Goal: Task Accomplishment & Management: Manage account settings

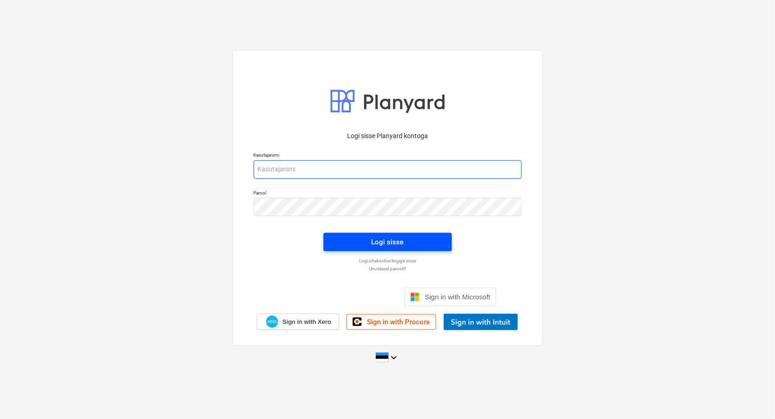
type input "[EMAIL_ADDRESS][DOMAIN_NAME]"
click at [381, 243] on div "Logi sisse" at bounding box center [388, 242] width 32 height 12
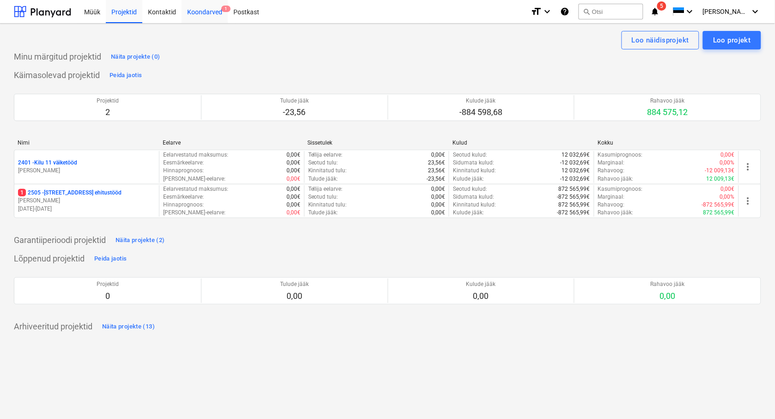
click at [200, 13] on div "Koondarved 1" at bounding box center [205, 12] width 46 height 24
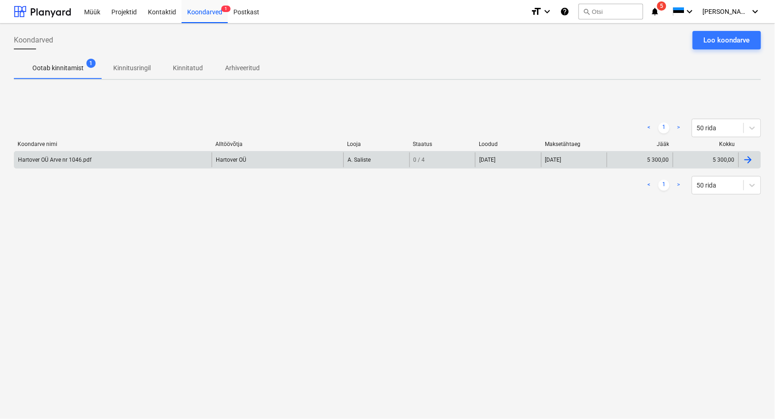
click at [49, 158] on div "Hartover OÜ Arve nr 1046.pdf" at bounding box center [55, 160] width 74 height 6
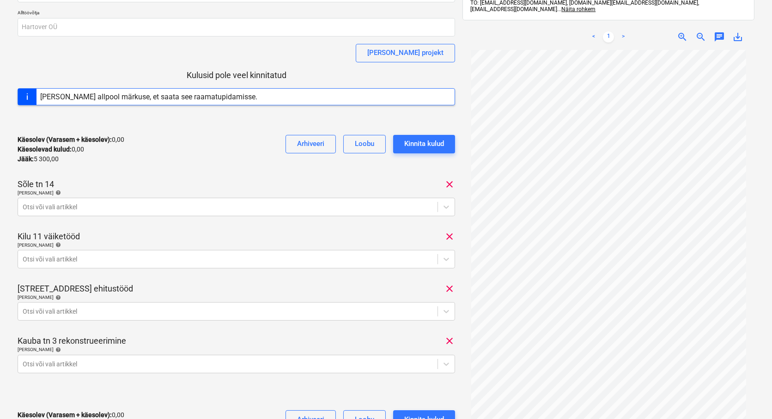
scroll to position [103, 0]
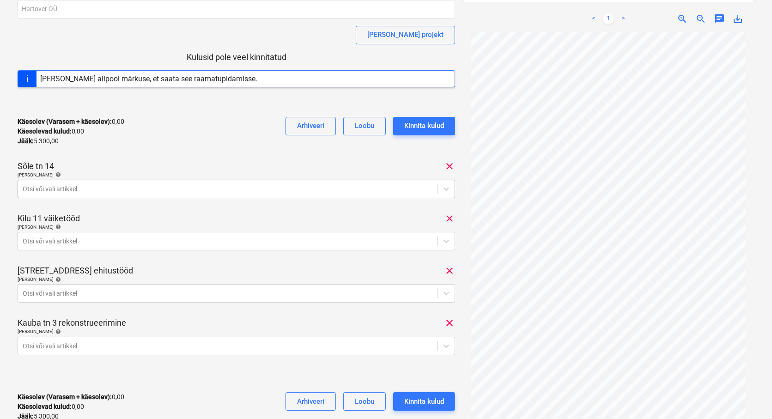
click at [34, 191] on div at bounding box center [228, 188] width 410 height 9
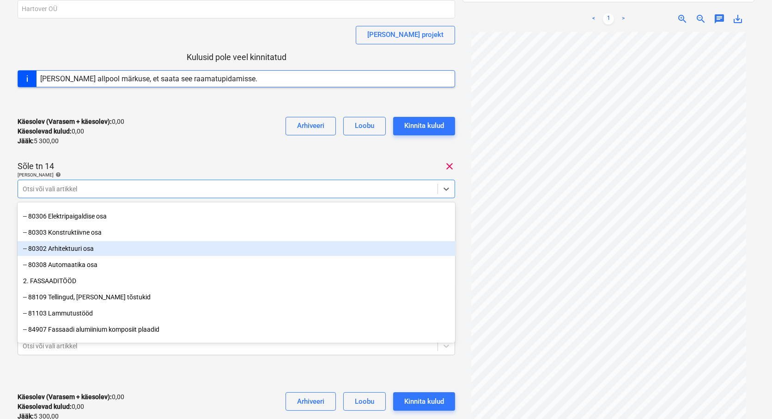
scroll to position [51, 0]
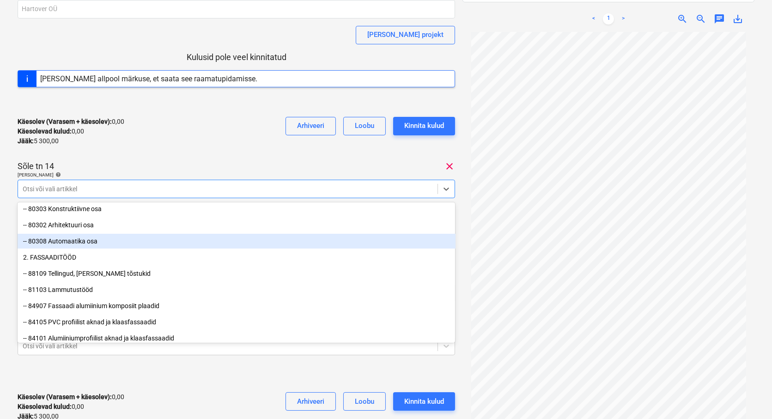
click at [195, 153] on div "Käesolev (Varasem + käesolev) : 0,00 Käesolevad kulud : 0,00 Jääk : 5 300,00 Ar…" at bounding box center [237, 132] width 438 height 44
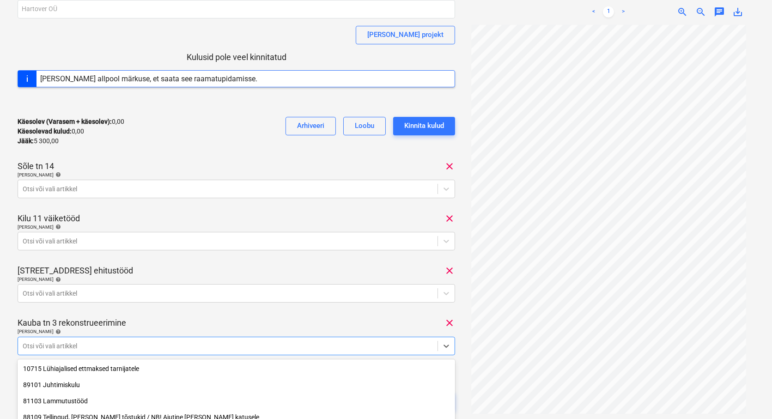
scroll to position [187, 0]
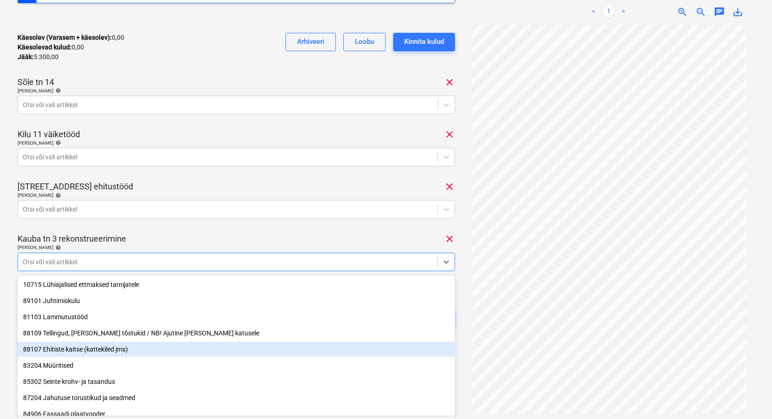
click at [38, 233] on body "Müük Projektid Kontaktid Koondarved 1 Postkast format_size keyboard_arrow_down …" at bounding box center [386, 22] width 772 height 419
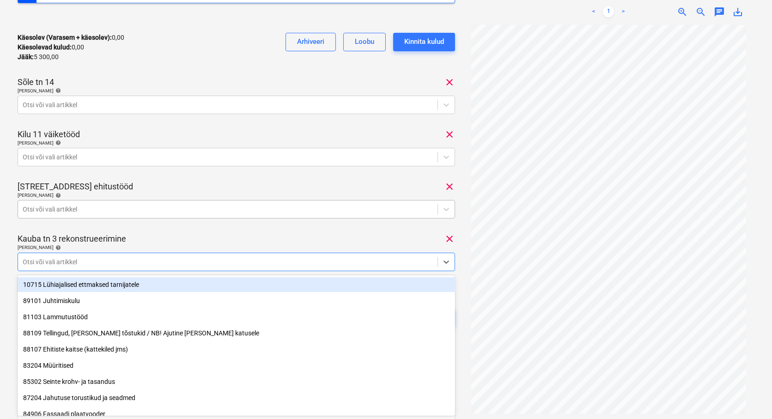
click at [30, 209] on div at bounding box center [228, 209] width 410 height 9
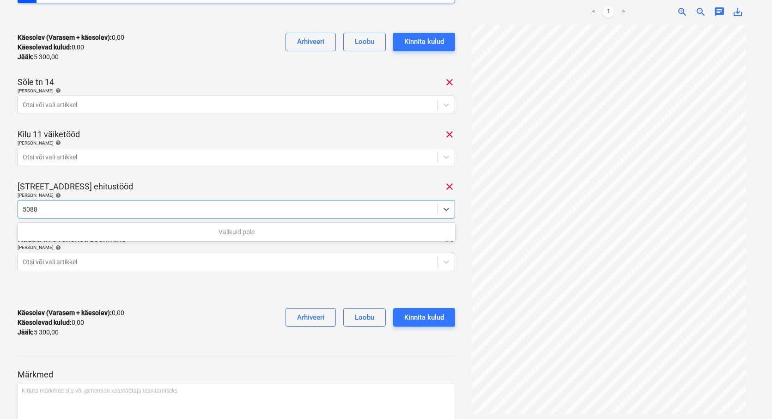
type input "5088"
click at [184, 183] on div "[STREET_ADDRESS]" at bounding box center [237, 186] width 438 height 11
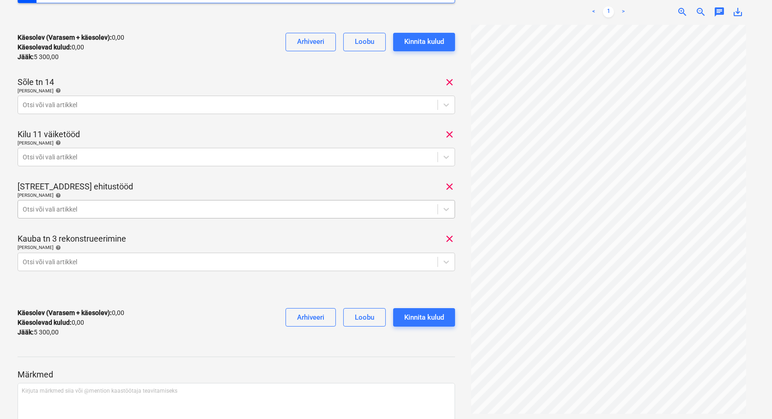
click at [125, 205] on div at bounding box center [228, 209] width 410 height 9
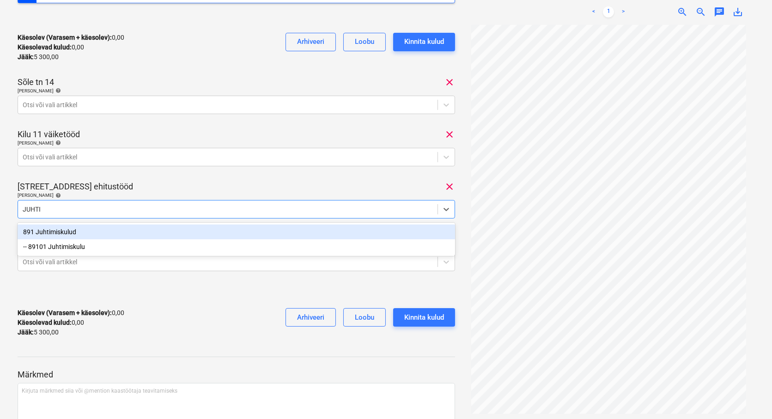
type input "JUHTIM"
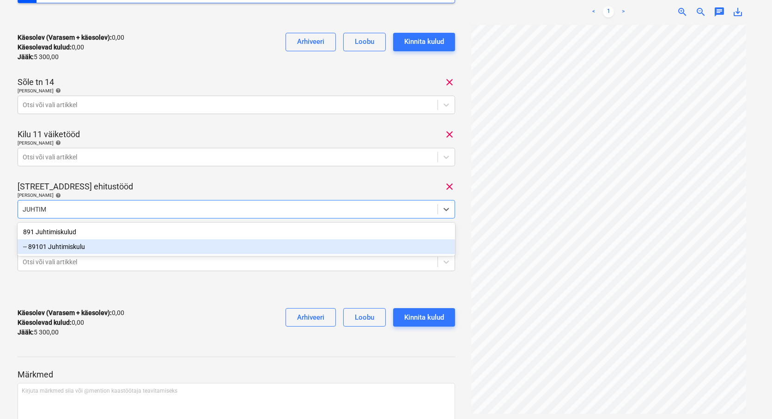
click at [82, 250] on div "-- 89101 Juhtimiskulu" at bounding box center [237, 246] width 438 height 15
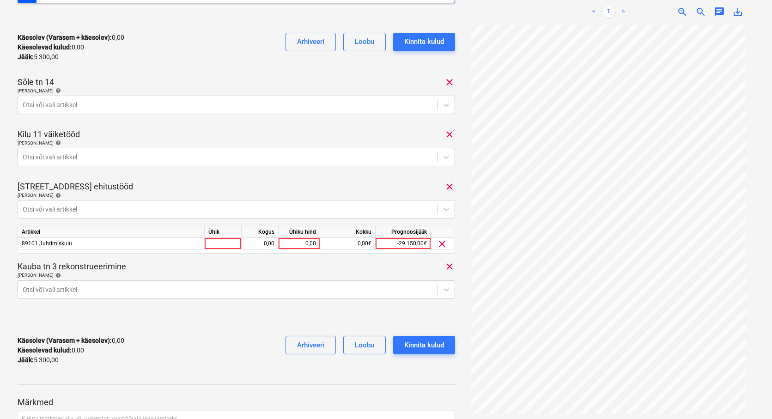
click at [132, 178] on div "Hartover OÜ Arve nr 1046.pdf Koondarve kogusumma 5 300,00 Alltöövõtja [PERSON_N…" at bounding box center [237, 110] width 438 height 525
click at [214, 244] on div at bounding box center [223, 244] width 37 height 12
type input "TK"
click at [252, 242] on div "0,00" at bounding box center [259, 244] width 29 height 12
type input "1"
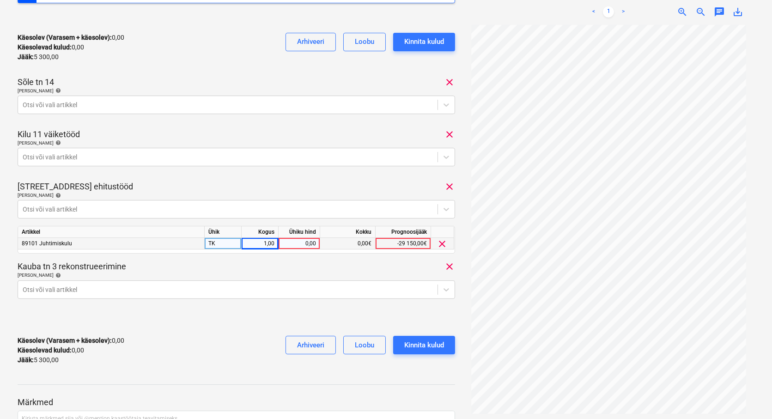
click at [300, 244] on div "0,00" at bounding box center [299, 244] width 34 height 12
type input "5088"
click at [236, 339] on div "Käesolev (Varasem + käesolev) : 0,00 Käesolevad kulud : 0,00 Jääk : 5 300,00 Ar…" at bounding box center [237, 351] width 438 height 44
click at [27, 233] on body "Müük Projektid Kontaktid Koondarved 1 Postkast format_size keyboard_arrow_down …" at bounding box center [386, 22] width 772 height 419
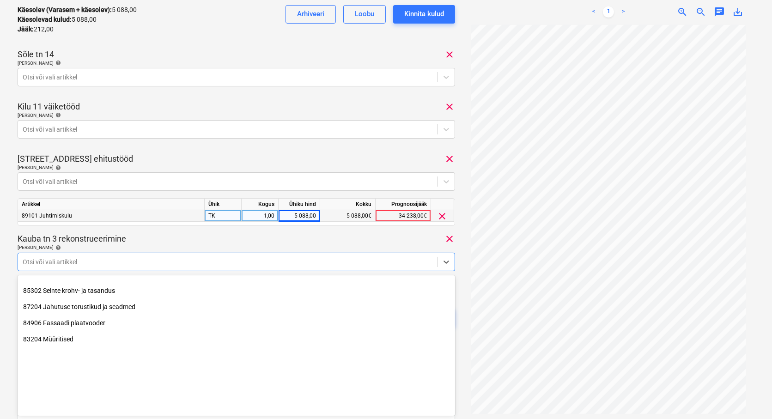
scroll to position [0, 0]
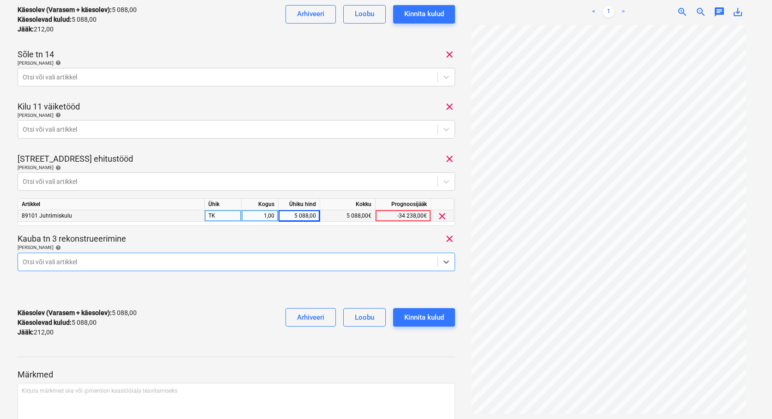
click at [27, 262] on div at bounding box center [228, 261] width 410 height 9
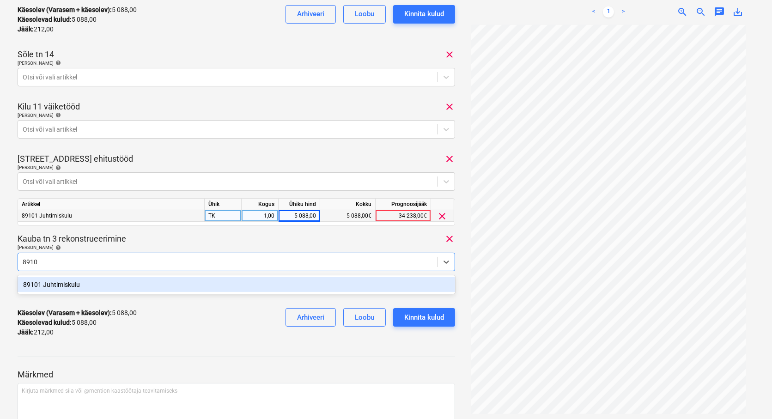
type input "89101"
click at [73, 287] on div "89101 Juhtimiskulu" at bounding box center [237, 284] width 438 height 15
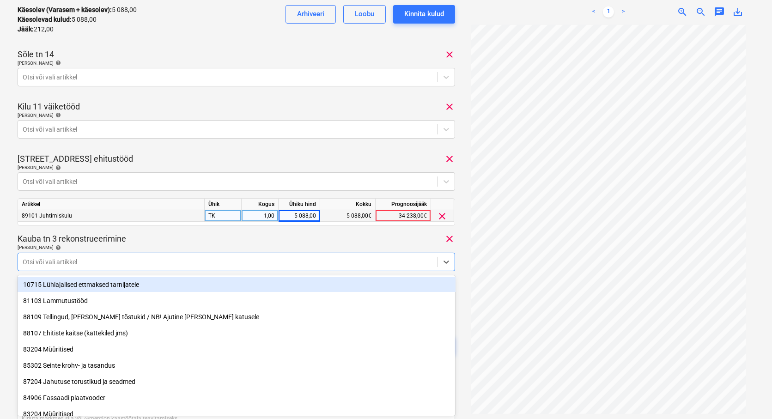
click at [236, 238] on div "Kauba tn 3 rekonstrueerimine clear" at bounding box center [237, 238] width 438 height 11
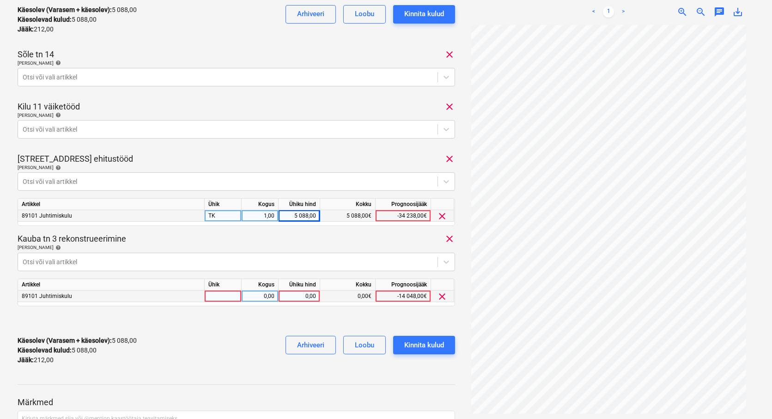
click at [212, 294] on div at bounding box center [223, 297] width 37 height 12
type input "TK"
click at [273, 297] on div "0,00" at bounding box center [259, 297] width 29 height 12
type input "1"
click at [300, 300] on div "0,00" at bounding box center [299, 297] width 34 height 12
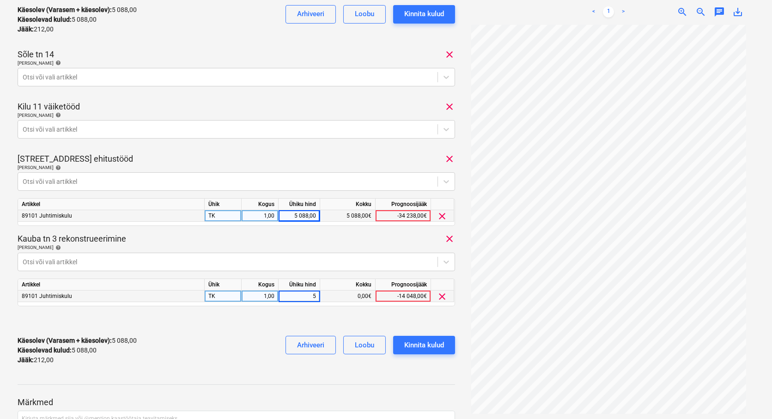
type input "53"
click at [255, 348] on div "Käesolev (Varasem + käesolev) : 5 141,00 Käesolevad kulud : 5 141,00 Jääk : 159…" at bounding box center [237, 351] width 438 height 44
click at [52, 126] on div at bounding box center [228, 129] width 410 height 9
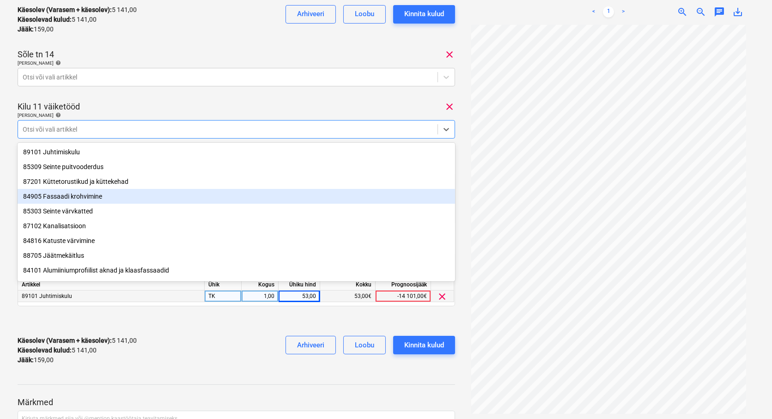
click at [71, 199] on div "84905 Fassaadi krohvimine" at bounding box center [237, 196] width 438 height 15
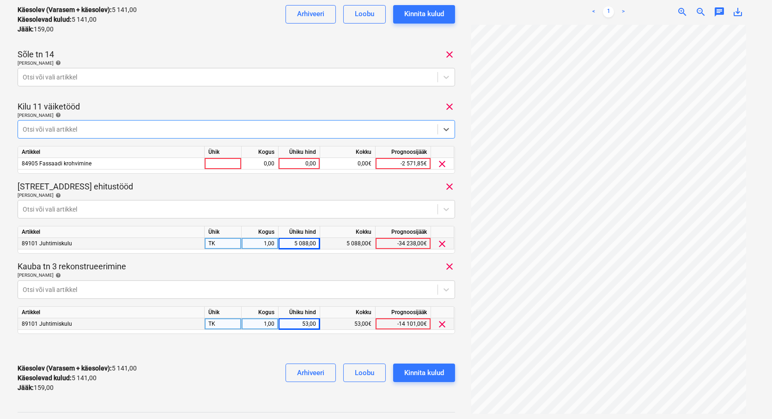
click at [75, 129] on div at bounding box center [228, 129] width 410 height 9
click at [227, 163] on div at bounding box center [223, 164] width 37 height 12
type input "TK"
click at [259, 164] on div "0,00" at bounding box center [259, 164] width 29 height 12
type input "1"
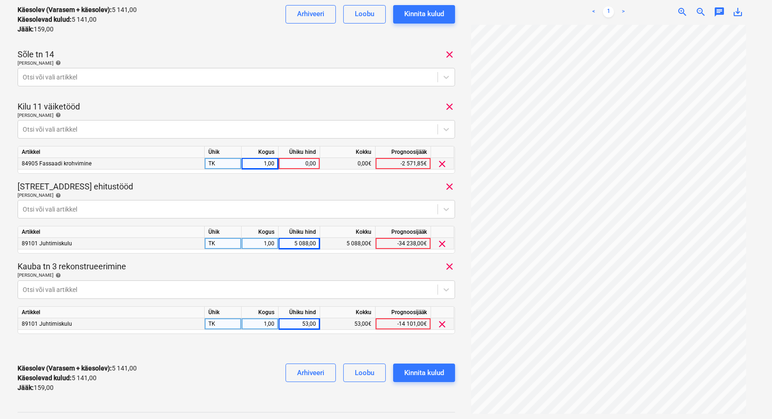
click at [303, 163] on div "0,00" at bounding box center [299, 164] width 34 height 12
type input "53"
click at [149, 80] on div at bounding box center [228, 77] width 410 height 9
click at [57, 79] on div at bounding box center [228, 77] width 410 height 9
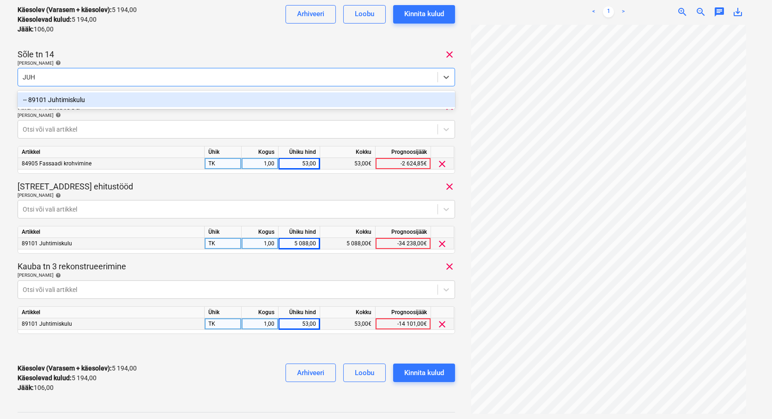
type input "JUHT"
click at [69, 98] on div "-- 89101 Juhtimiskulu" at bounding box center [237, 99] width 438 height 15
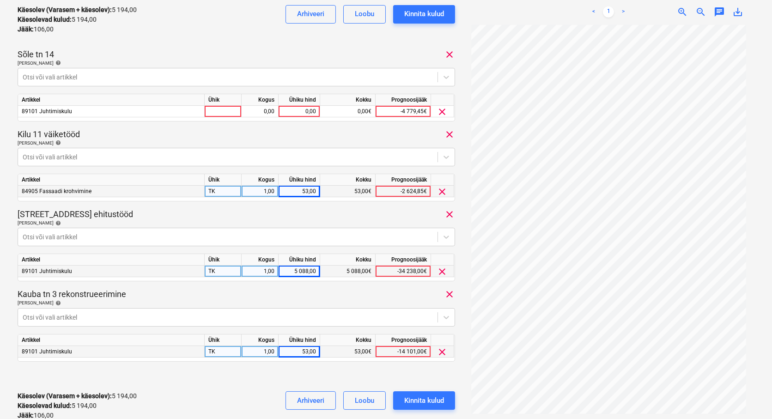
click at [151, 54] on div "Sõle tn 14 clear" at bounding box center [237, 54] width 438 height 11
click at [218, 111] on div at bounding box center [223, 112] width 37 height 12
type input "TK"
click at [262, 110] on div "0,00" at bounding box center [259, 112] width 29 height 12
type input "1"
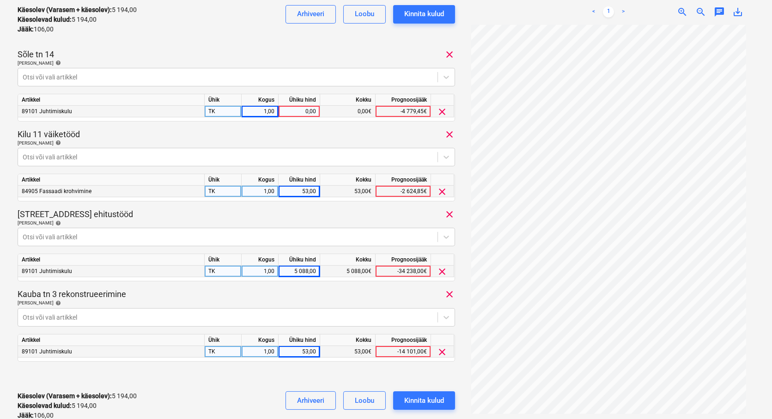
click at [299, 112] on div "0,00" at bounding box center [299, 112] width 34 height 12
type input "106"
click at [238, 141] on div "[PERSON_NAME] artiklid help" at bounding box center [237, 143] width 438 height 6
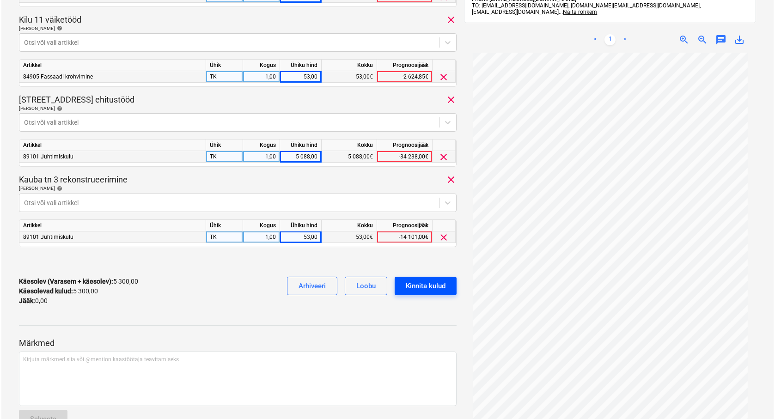
scroll to position [306, 0]
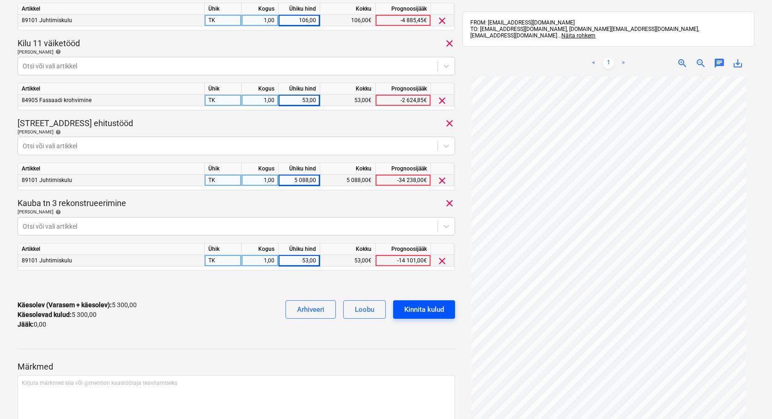
click at [421, 311] on div "Kinnita kulud" at bounding box center [424, 310] width 40 height 12
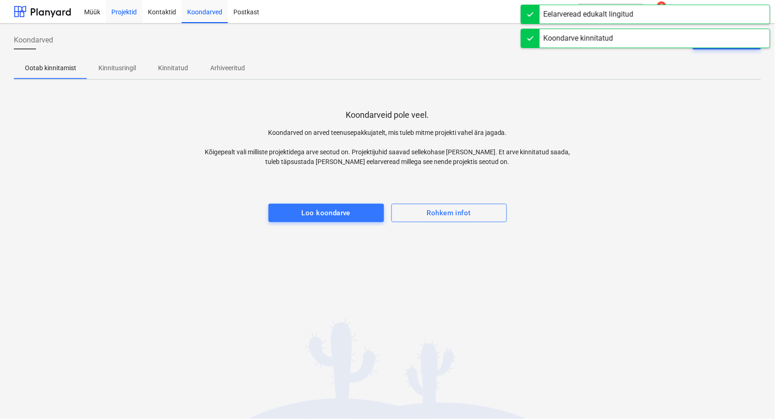
click at [123, 8] on div "Projektid" at bounding box center [124, 12] width 37 height 24
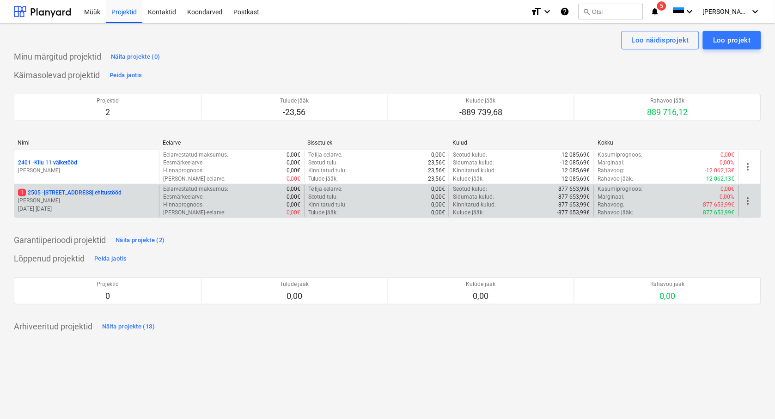
click at [75, 192] on p "[STREET_ADDRESS] ehitustööd" at bounding box center [70, 193] width 104 height 8
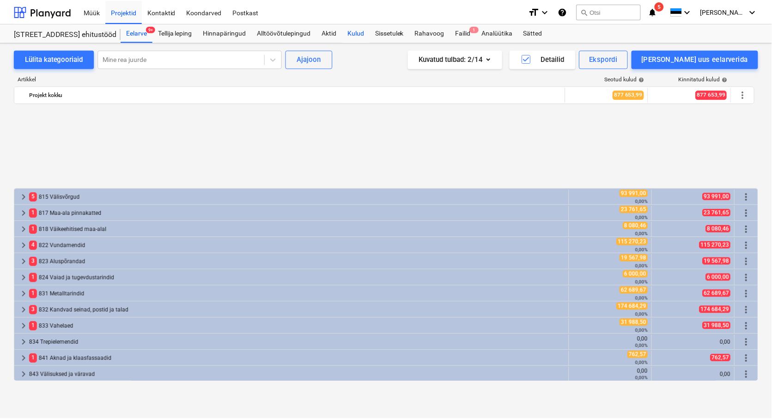
scroll to position [410, 0]
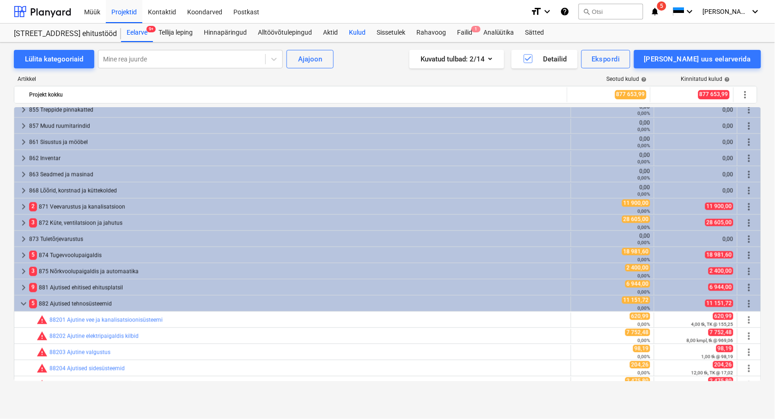
click at [358, 33] on div "Kulud" at bounding box center [357, 33] width 28 height 18
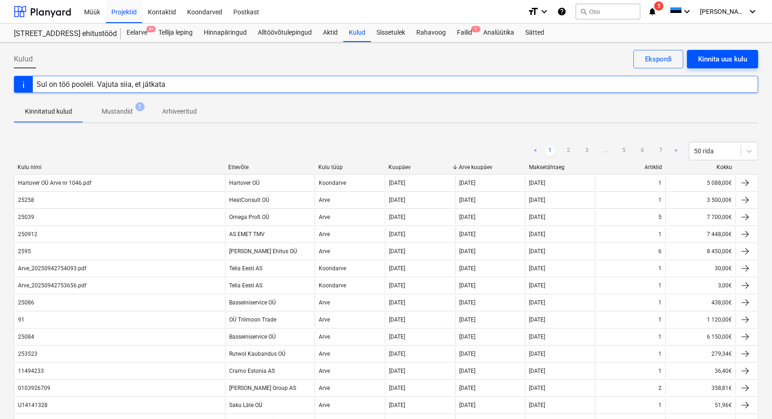
click at [727, 57] on div "Kinnita uus kulu" at bounding box center [722, 59] width 49 height 12
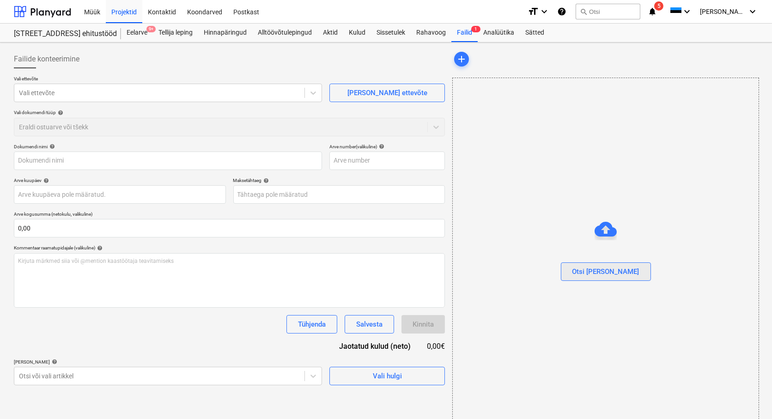
click at [608, 272] on div "Otsi faile" at bounding box center [606, 272] width 67 height 12
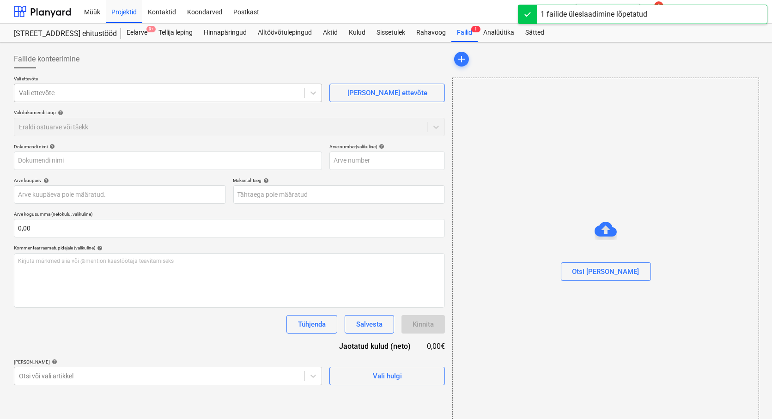
type input "Astrotel OÜ Arve nr 25084.pdf"
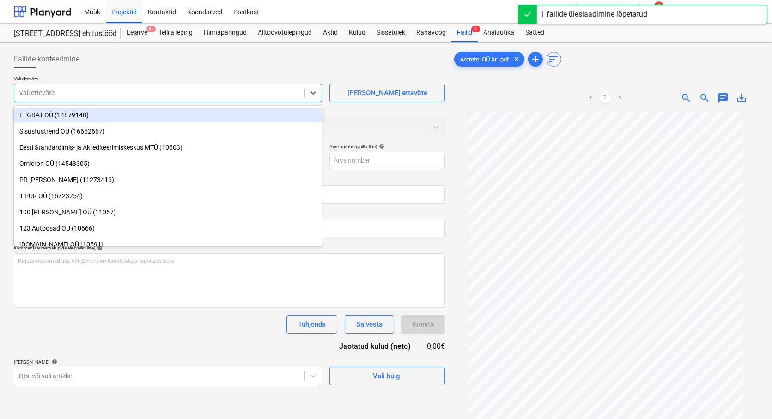
click at [50, 95] on div at bounding box center [159, 92] width 281 height 9
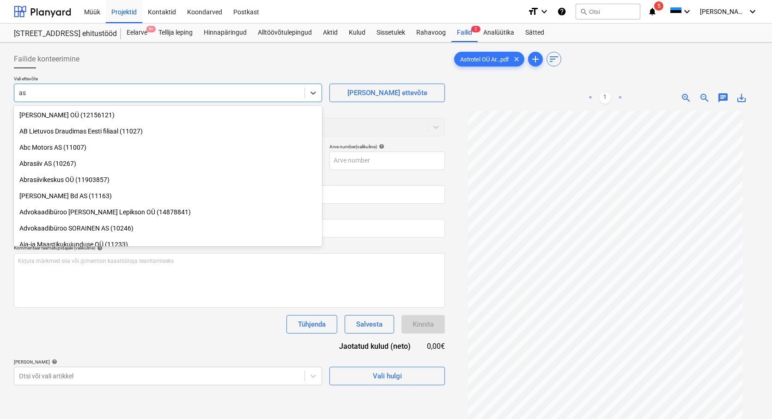
type input "a"
type input "Ast"
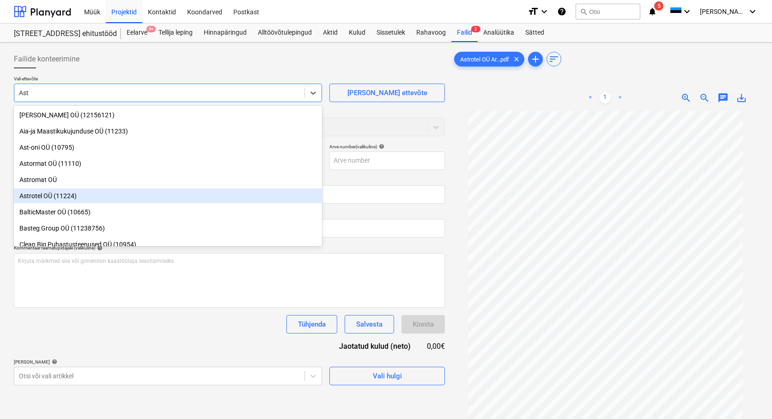
click at [33, 196] on div "Astrotel OÜ (11224)" at bounding box center [168, 196] width 308 height 15
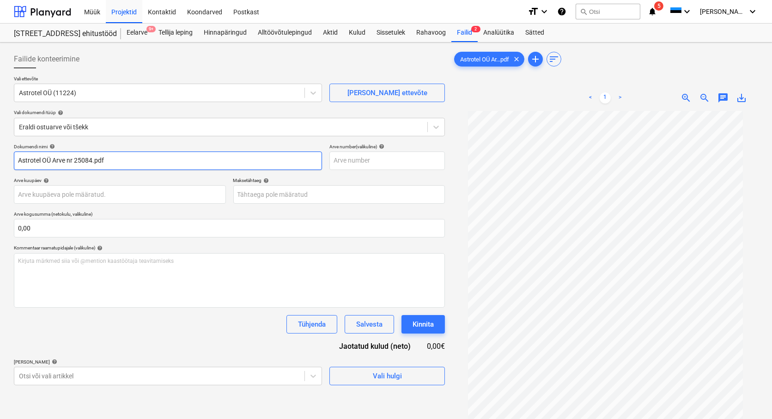
drag, startPoint x: 75, startPoint y: 160, endPoint x: -26, endPoint y: 174, distance: 102.6
click at [0, 174] on html "Müük Projektid Kontaktid Koondarved Postkast format_size keyboard_arrow_down he…" at bounding box center [386, 209] width 772 height 419
drag, startPoint x: 68, startPoint y: 155, endPoint x: 35, endPoint y: 163, distance: 34.1
click at [35, 163] on input "25084.pdf" at bounding box center [168, 161] width 308 height 18
type input "25084"
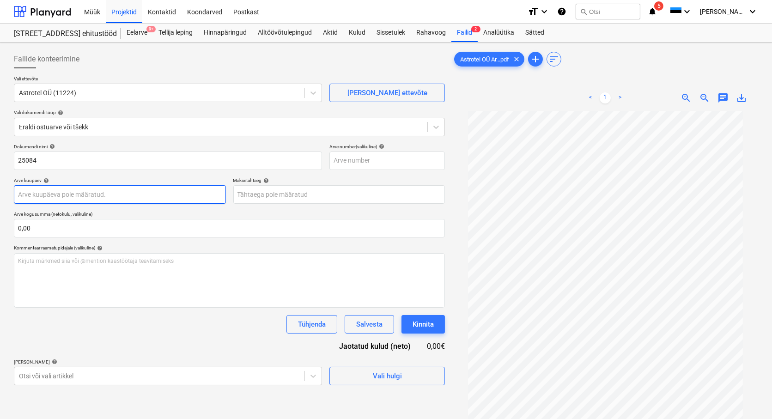
click at [32, 196] on body "Müük Projektid Kontaktid Koondarved Postkast format_size keyboard_arrow_down he…" at bounding box center [386, 209] width 772 height 419
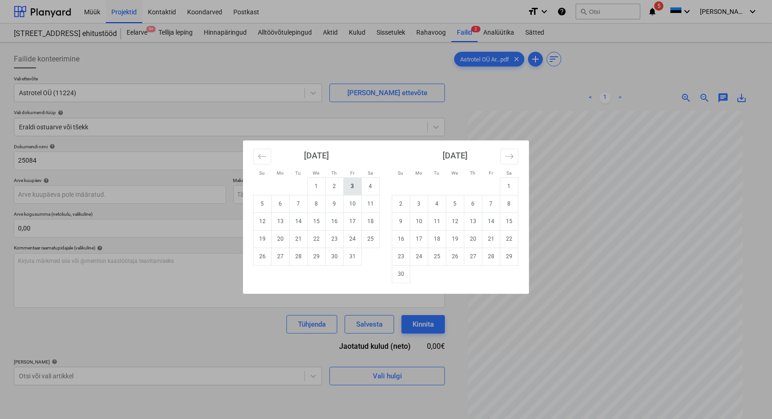
click at [353, 186] on td "3" at bounding box center [353, 187] width 18 height 18
type input "03 Oct 2025"
click at [274, 195] on body "Müük Projektid Kontaktid Koondarved Postkast format_size keyboard_arrow_down he…" at bounding box center [386, 209] width 772 height 419
drag, startPoint x: 354, startPoint y: 239, endPoint x: 89, endPoint y: 223, distance: 265.3
click at [353, 239] on td "24" at bounding box center [353, 239] width 18 height 18
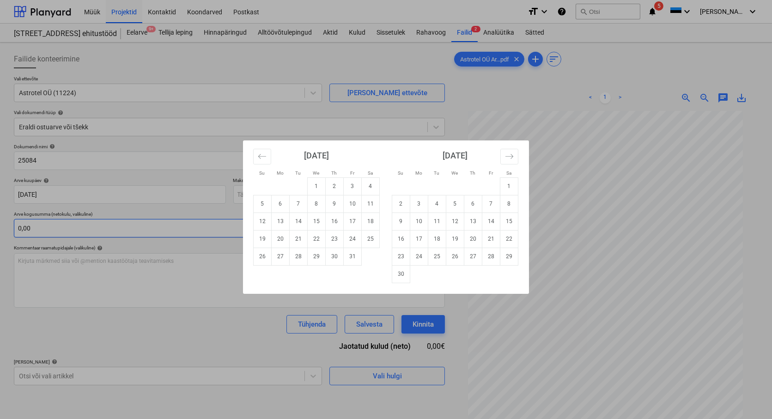
type input "24 Oct 2025"
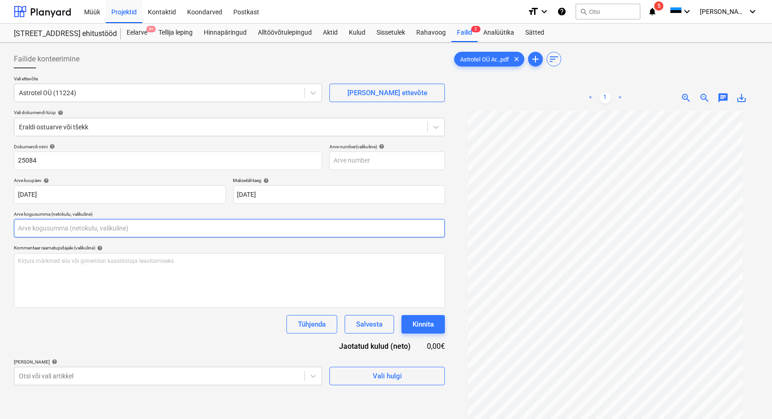
click at [35, 225] on input "text" at bounding box center [229, 228] width 431 height 18
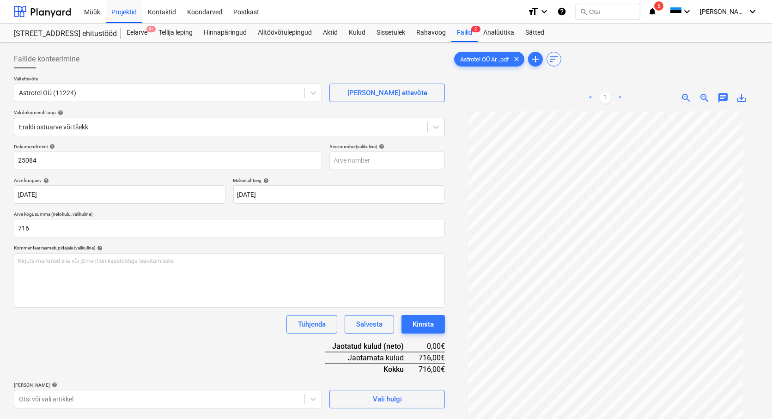
type input "716,00"
click at [101, 333] on div "Tühjenda Salvesta Kinnita" at bounding box center [229, 324] width 431 height 18
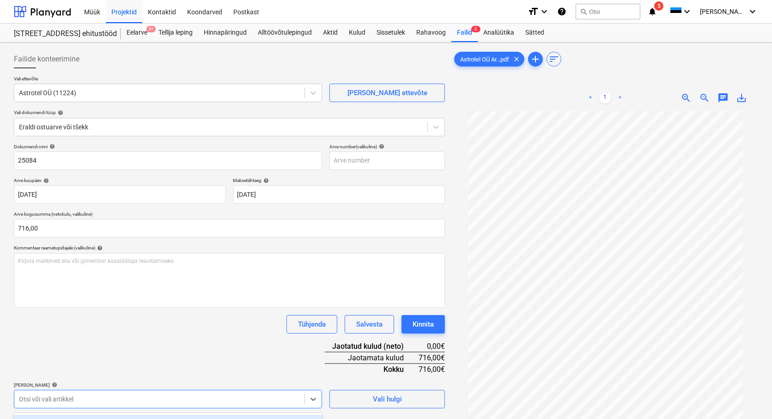
scroll to position [134, 0]
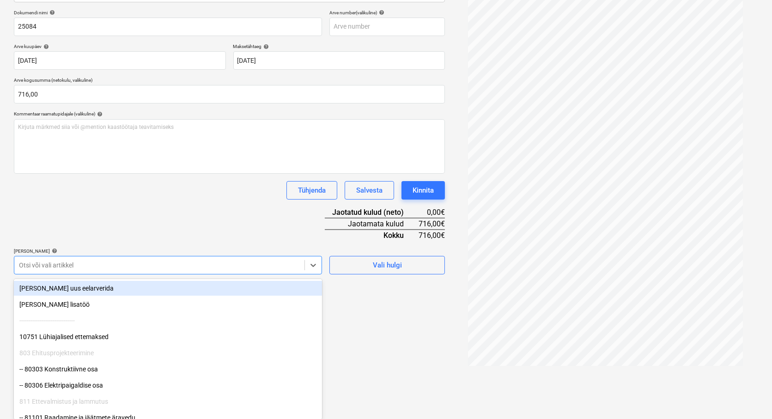
click at [54, 285] on body "Müük Projektid Kontaktid Koondarved Postkast format_size keyboard_arrow_down he…" at bounding box center [386, 75] width 772 height 419
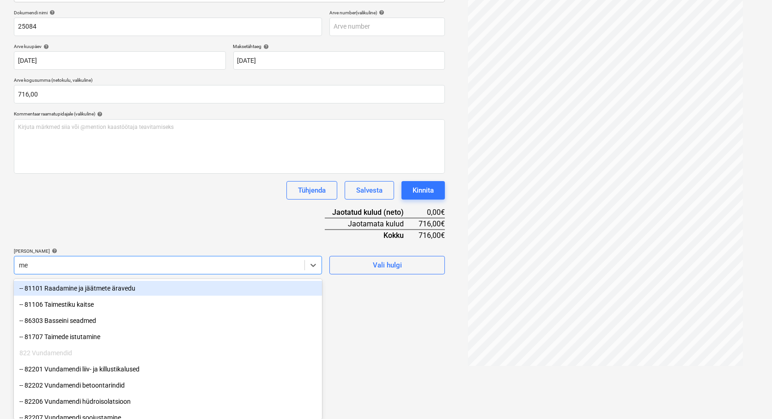
type input "met"
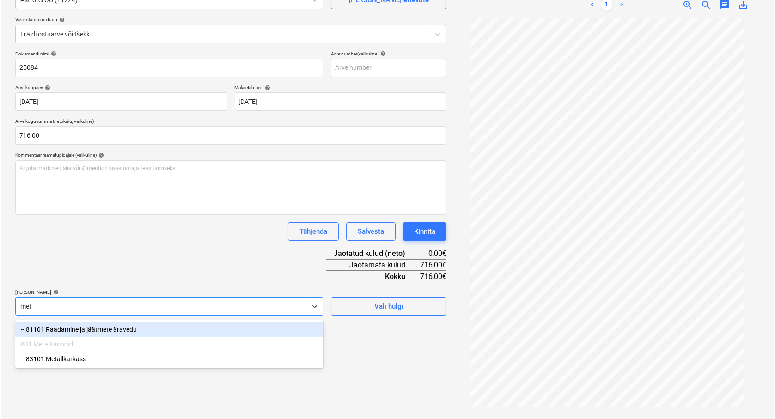
scroll to position [92, 0]
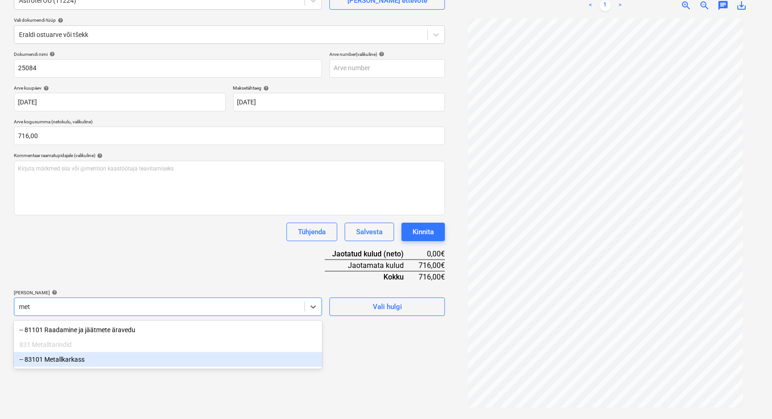
click at [68, 361] on div "-- 83101 Metallkarkass" at bounding box center [168, 359] width 308 height 15
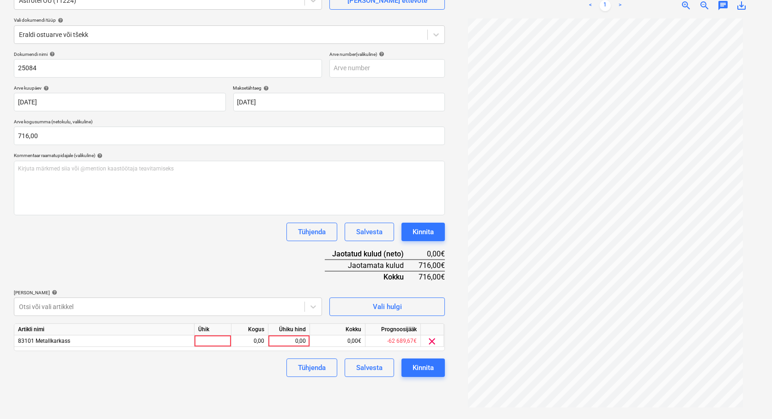
drag, startPoint x: 381, startPoint y: 401, endPoint x: 242, endPoint y: 357, distance: 145.9
click at [366, 396] on div "Failide konteerimine Vali ettevõte Astrotel OÜ (11224) Lisa uus ettevõte Vali d…" at bounding box center [229, 185] width 439 height 462
click at [219, 341] on div at bounding box center [213, 342] width 37 height 12
type input "tk"
click at [260, 344] on div "0,00" at bounding box center [249, 342] width 29 height 12
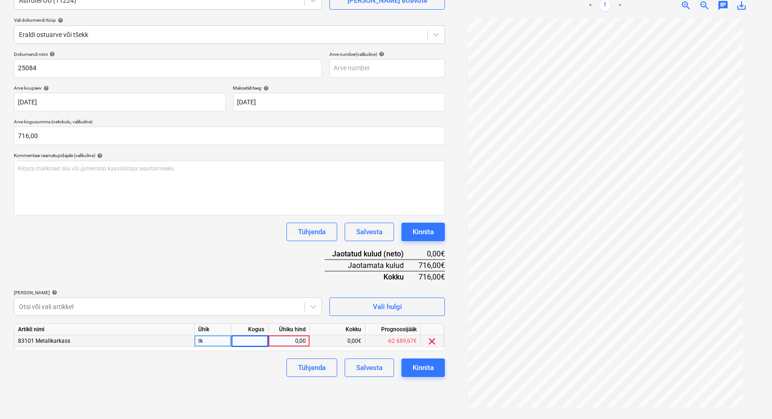
type input "1"
click at [281, 341] on div "0,00" at bounding box center [289, 342] width 34 height 12
type input "716"
click at [224, 378] on div "Failide konteerimine Vali ettevõte Astrotel OÜ (11224) Lisa uus ettevõte Vali d…" at bounding box center [229, 185] width 439 height 462
click at [423, 367] on div "Kinnita" at bounding box center [423, 368] width 21 height 12
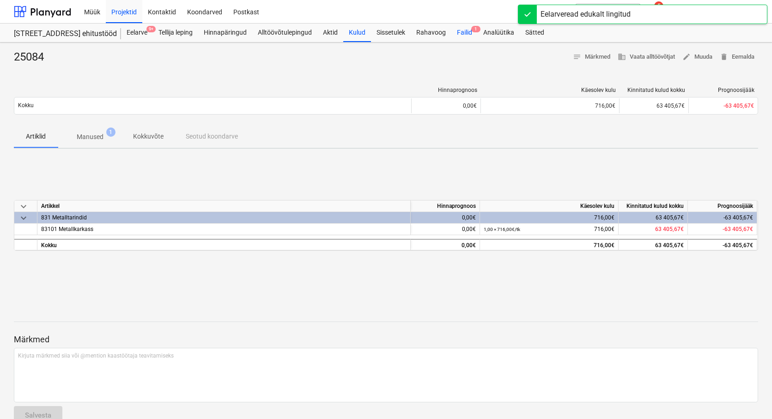
click at [469, 32] on div "Failid 1" at bounding box center [465, 33] width 26 height 18
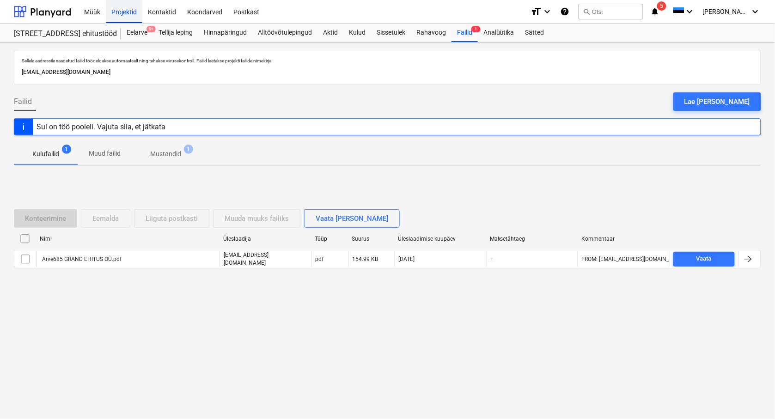
click at [120, 12] on div "Projektid" at bounding box center [124, 12] width 37 height 24
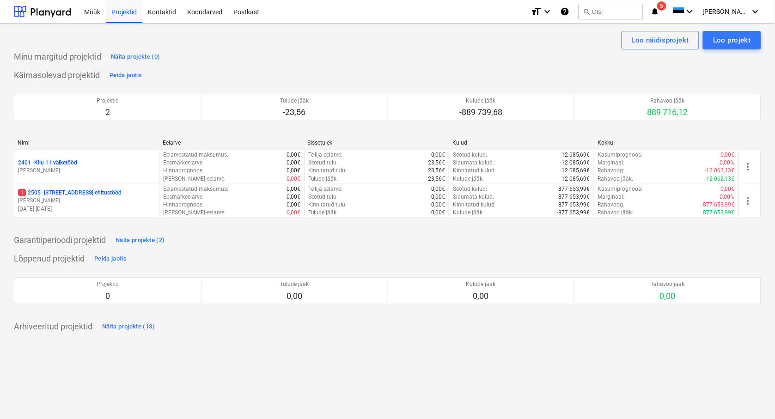
click at [20, 367] on div "Loo näidisprojekt Loo projekt Minu märgitud projektid Näita projekte (0) Käimas…" at bounding box center [387, 222] width 775 height 396
